Goal: Task Accomplishment & Management: Manage account settings

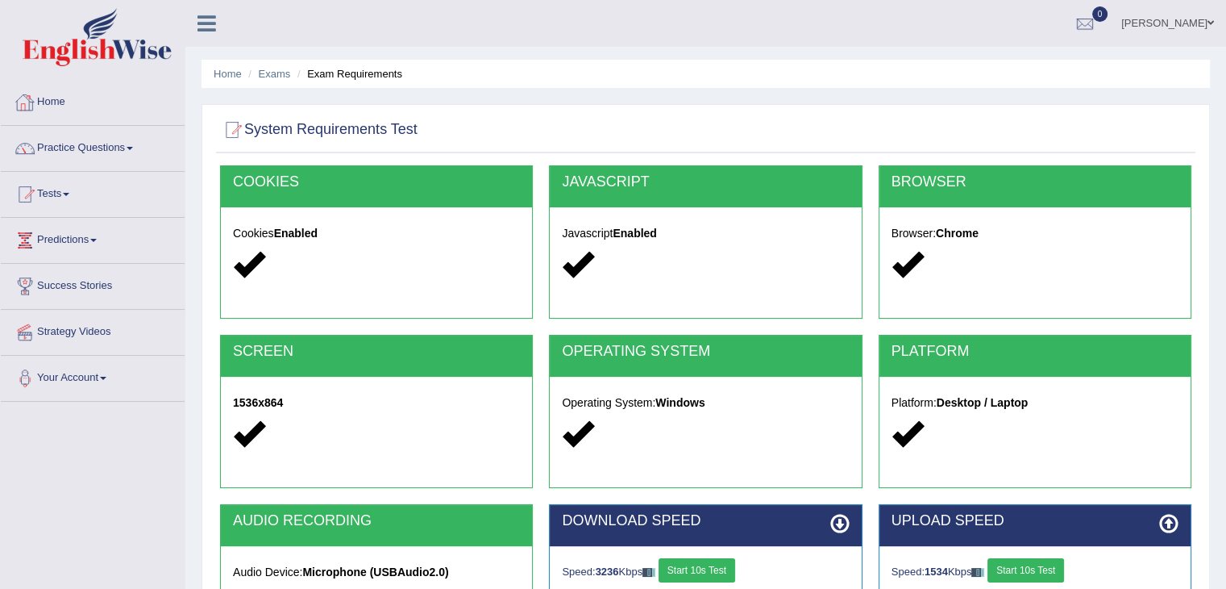
click at [60, 98] on link "Home" at bounding box center [93, 100] width 184 height 40
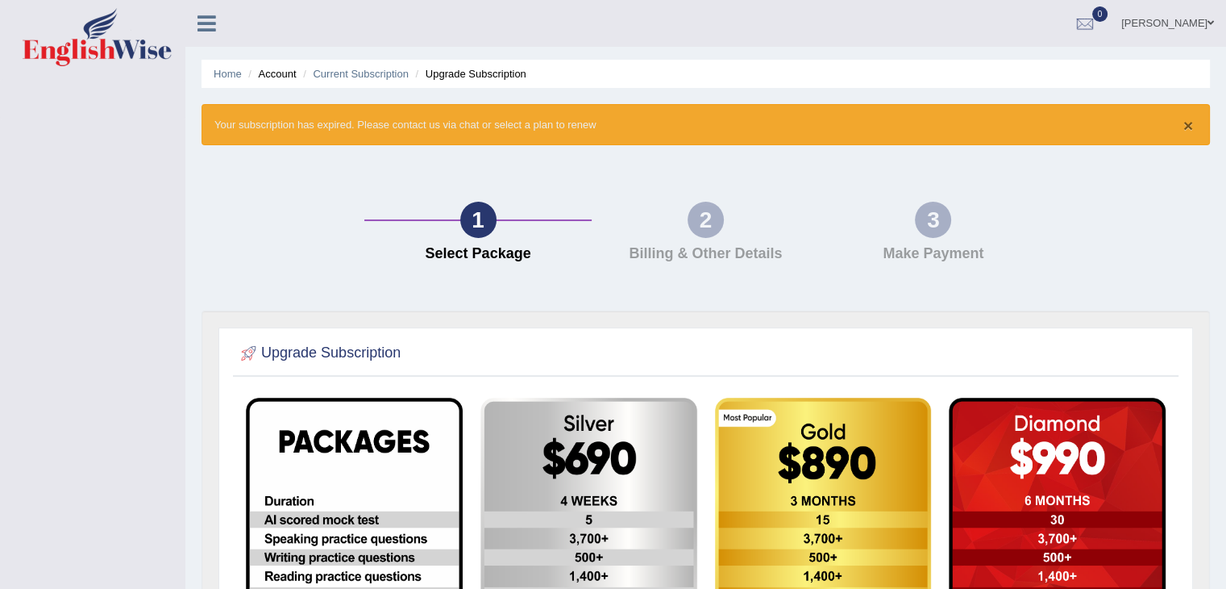
click at [1185, 120] on button "×" at bounding box center [1189, 125] width 10 height 17
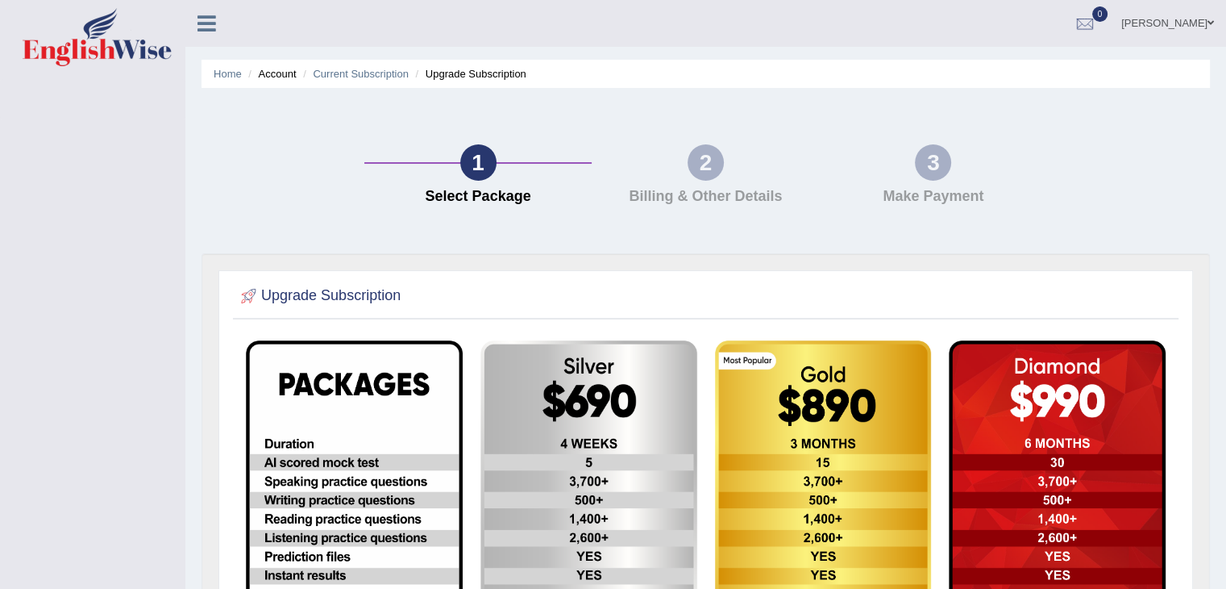
click at [274, 76] on li "Account" at bounding box center [270, 73] width 52 height 15
click at [1180, 26] on link "[PERSON_NAME]" at bounding box center [1167, 21] width 117 height 42
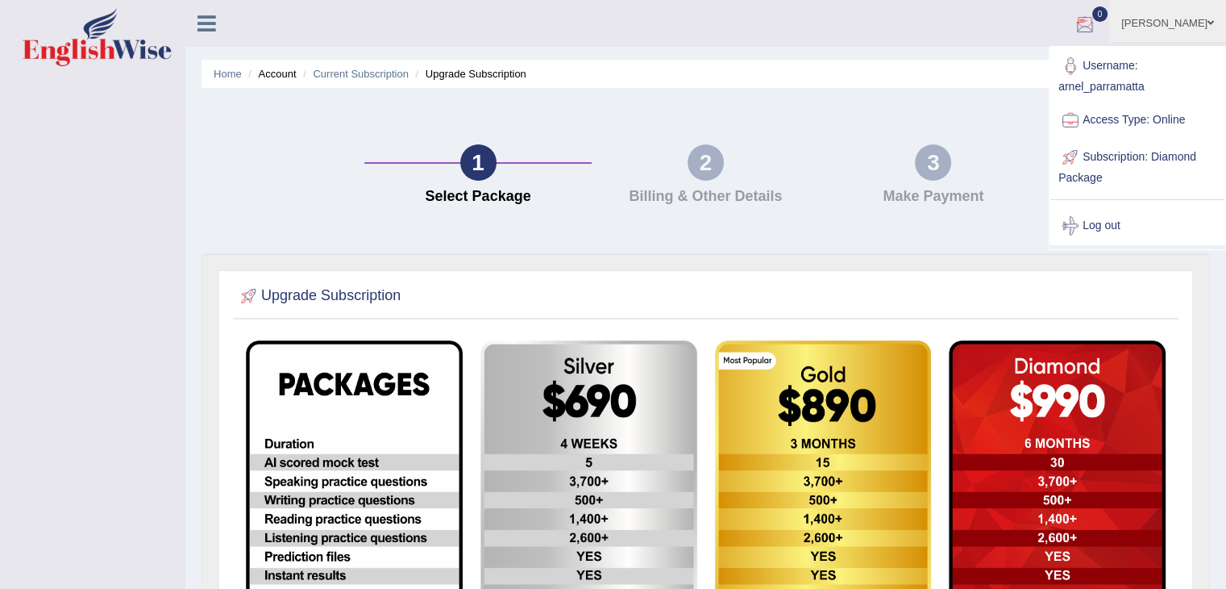
click at [1097, 17] on div at bounding box center [1085, 24] width 24 height 24
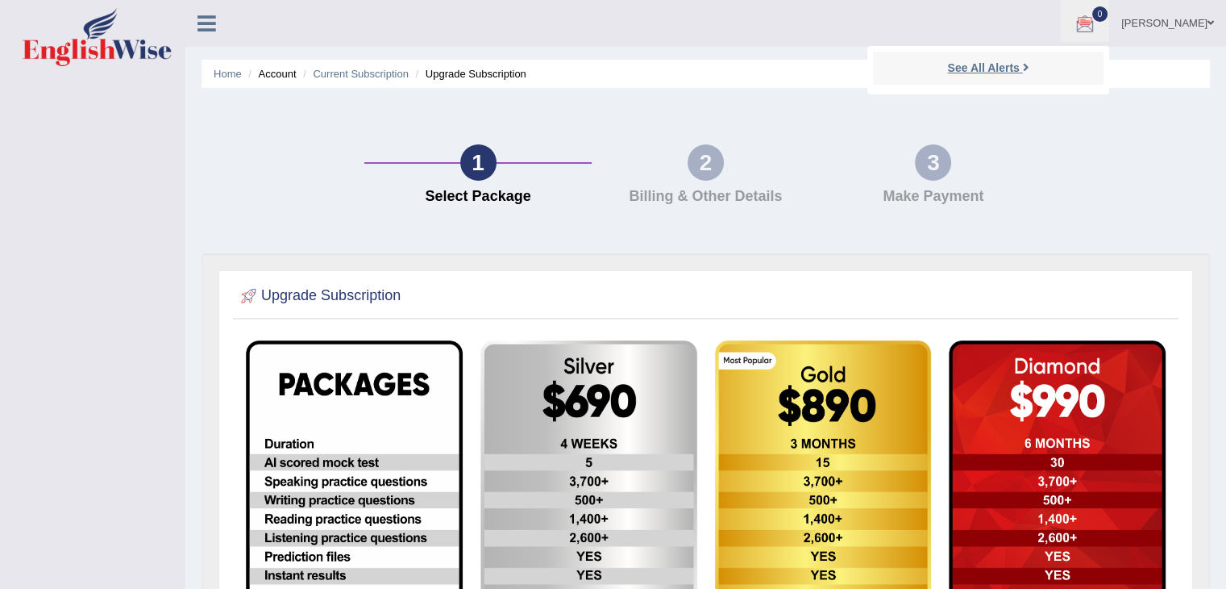
click at [1018, 69] on strong "See All Alerts" at bounding box center [983, 67] width 72 height 13
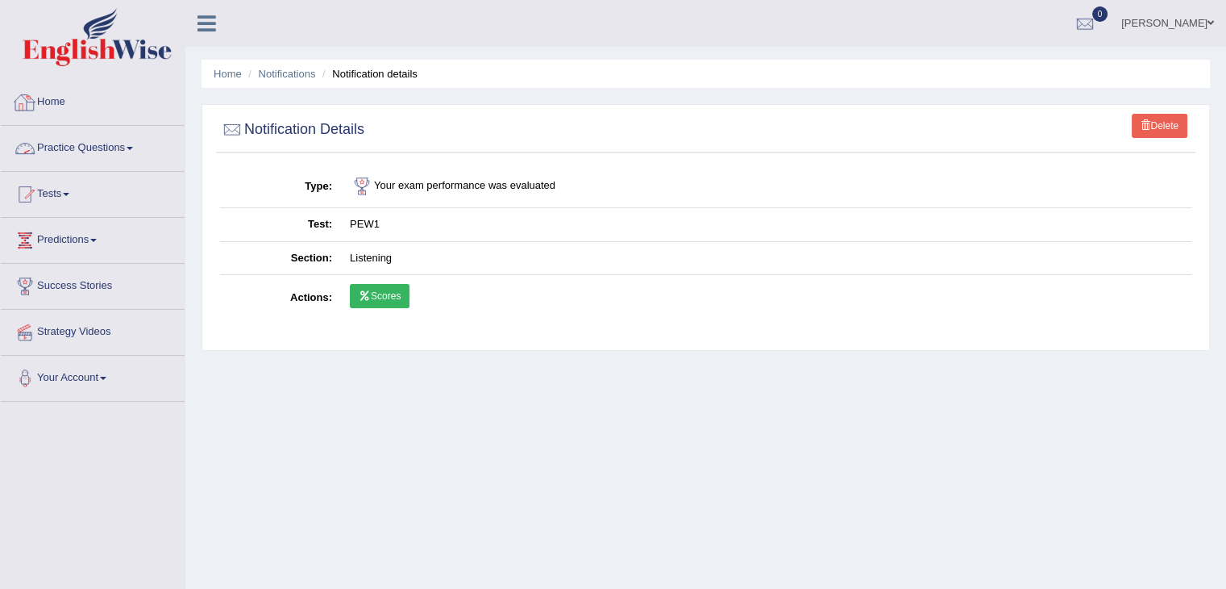
click at [51, 101] on link "Home" at bounding box center [93, 100] width 184 height 40
